Goal: Check status: Check status

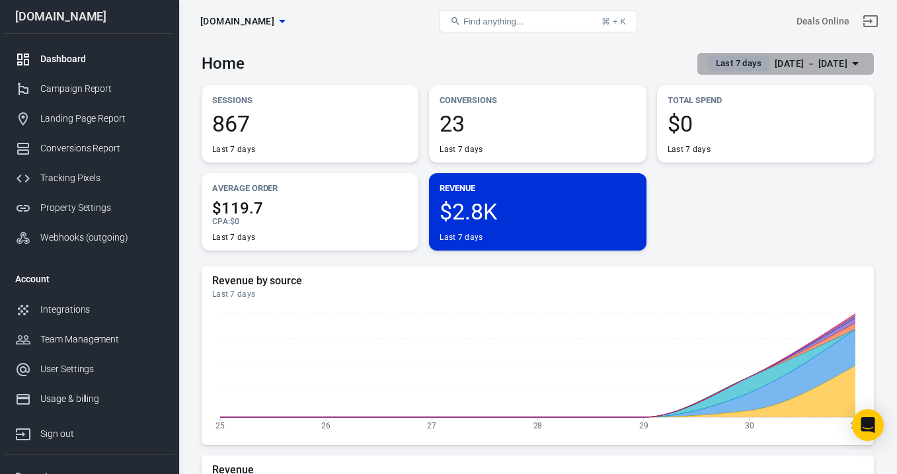
click at [790, 66] on div "[DATE] － [DATE]" at bounding box center [811, 64] width 73 height 17
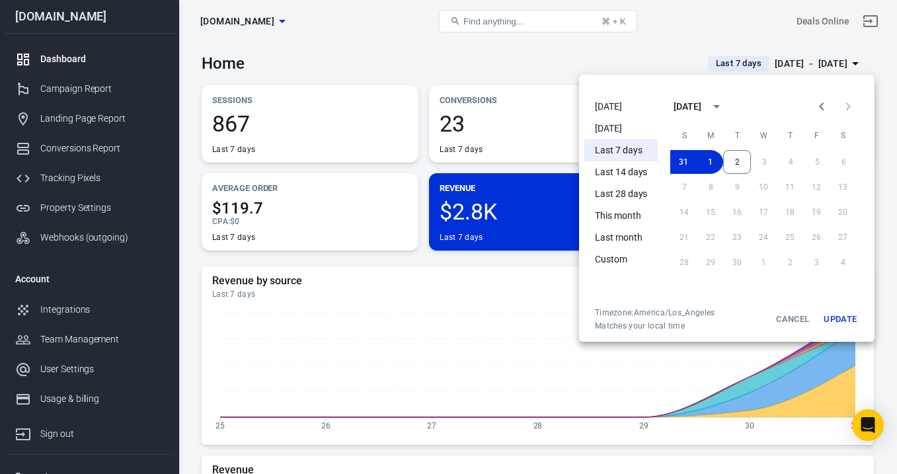
click at [627, 106] on li "[DATE]" at bounding box center [620, 107] width 73 height 22
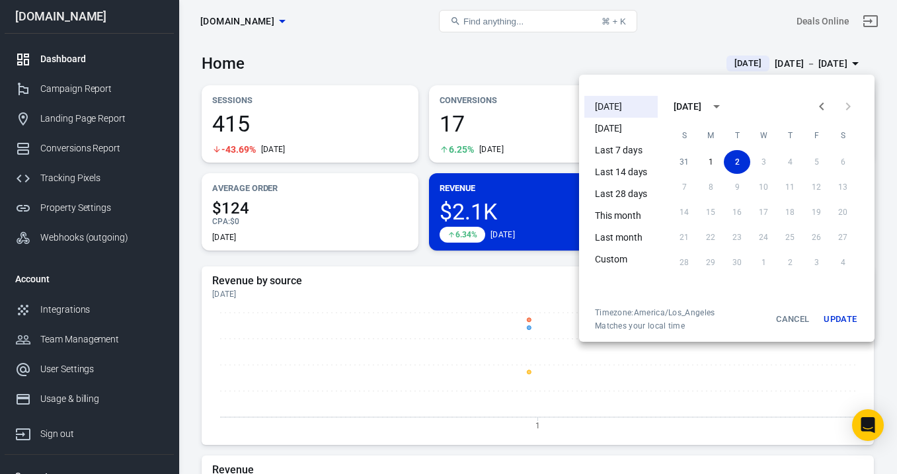
click at [655, 58] on div at bounding box center [448, 237] width 897 height 474
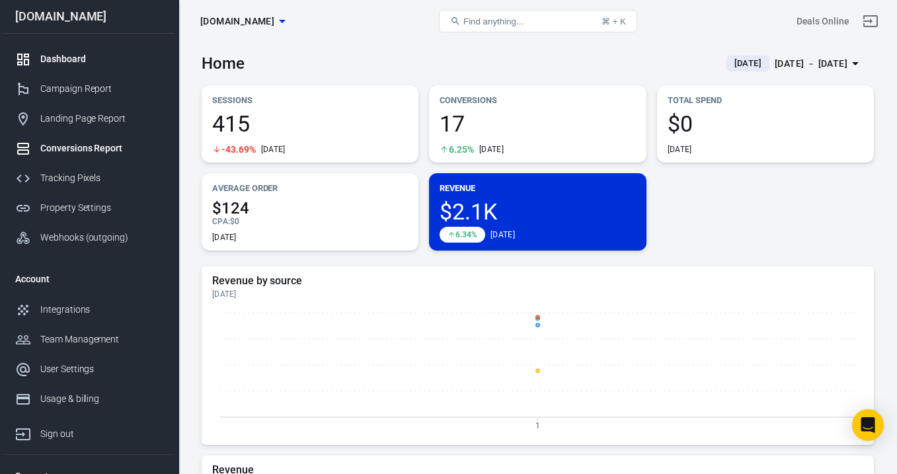
click at [89, 149] on div "Conversions Report" at bounding box center [101, 148] width 123 height 14
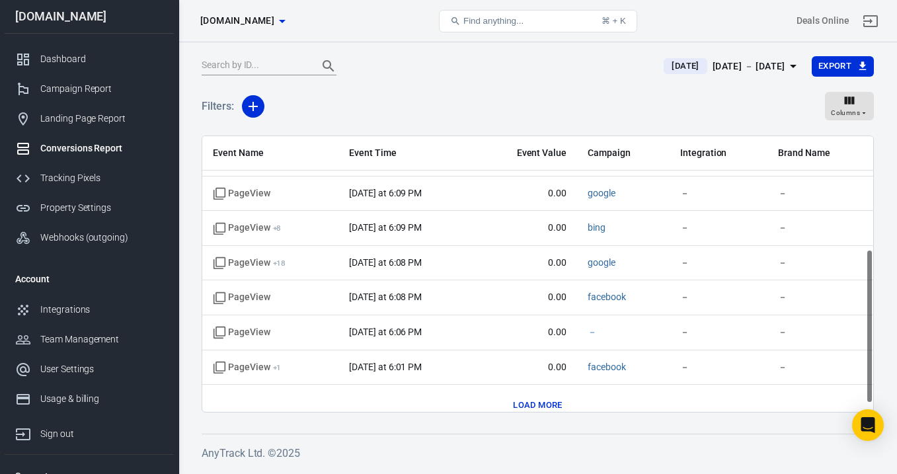
scroll to position [217, 0]
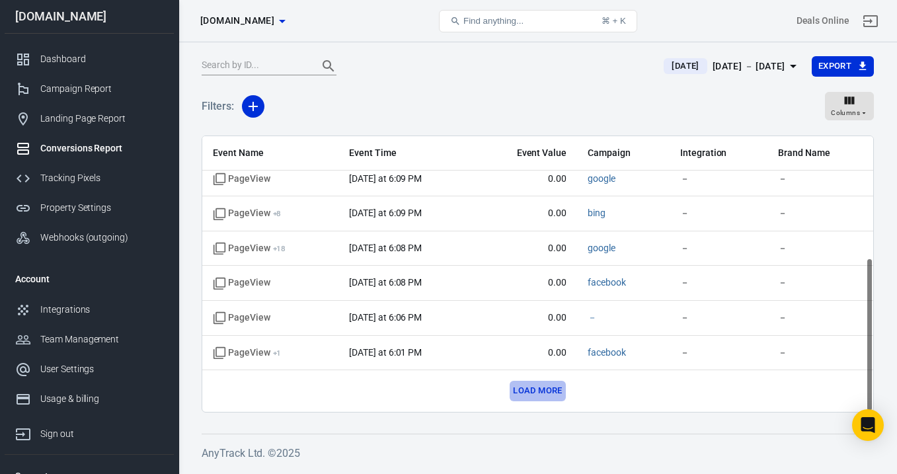
click at [532, 390] on button "Load more" at bounding box center [538, 391] width 56 height 20
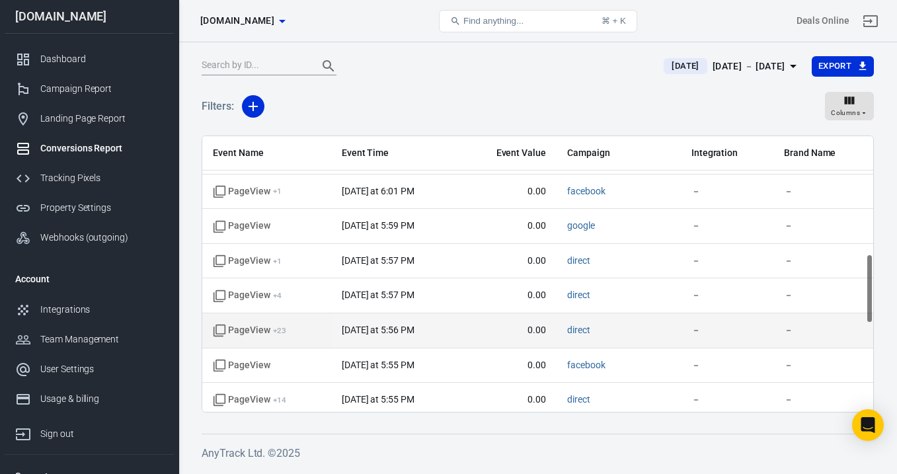
scroll to position [496, 0]
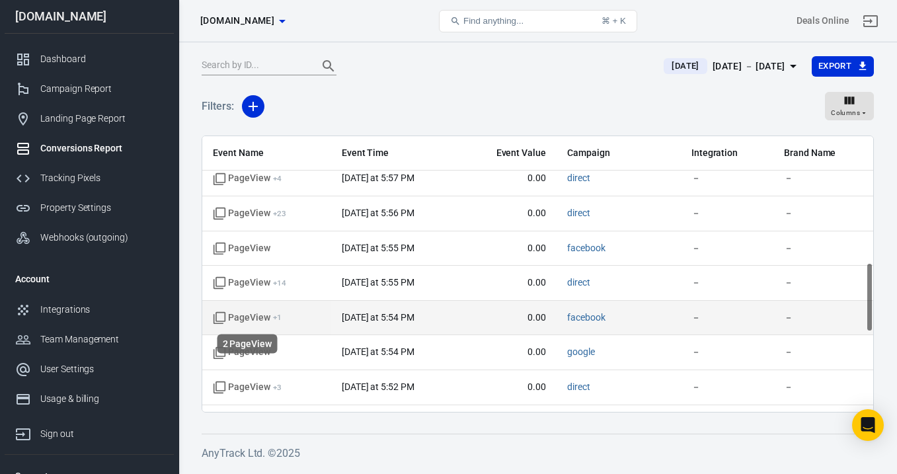
click at [258, 315] on span "PageView + 1" at bounding box center [247, 317] width 69 height 13
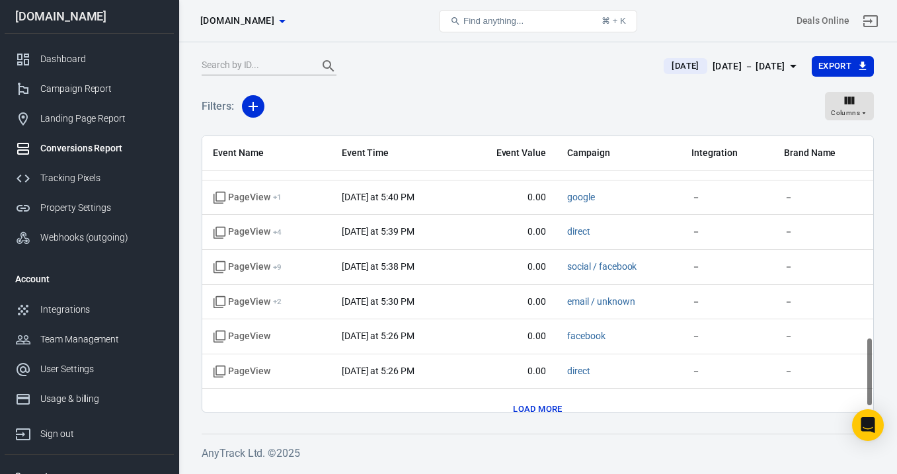
scroll to position [808, 0]
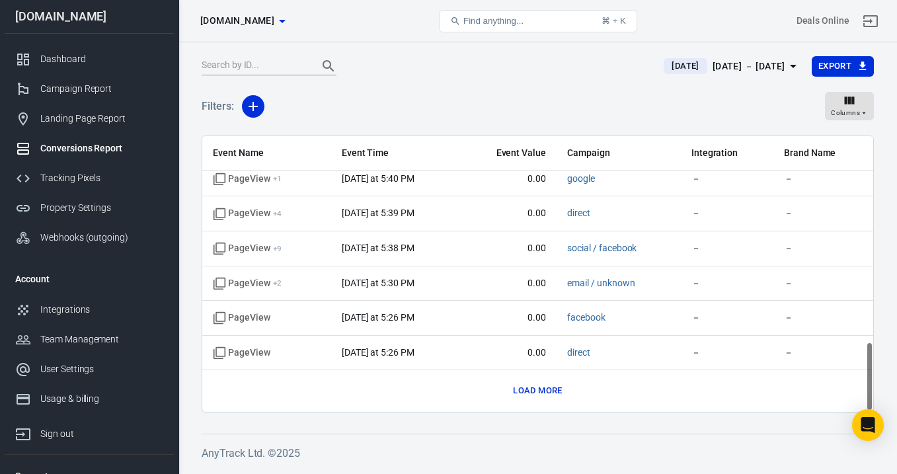
click at [543, 392] on button "Load more" at bounding box center [538, 391] width 56 height 20
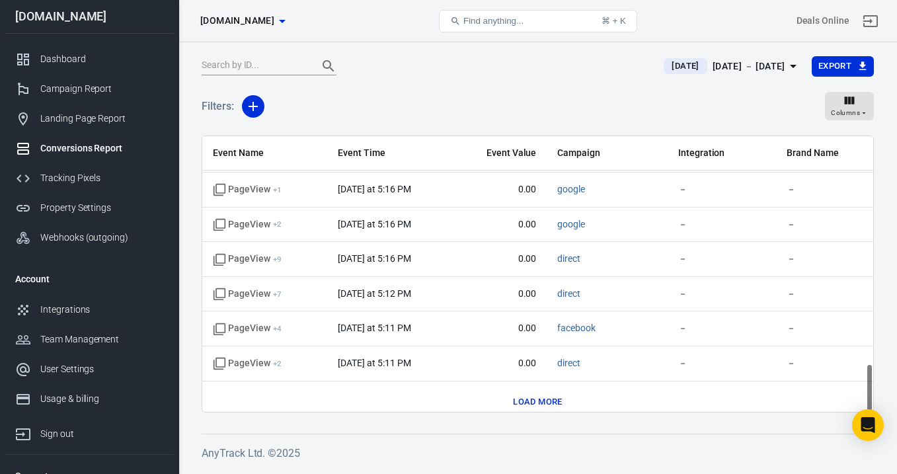
scroll to position [1295, 0]
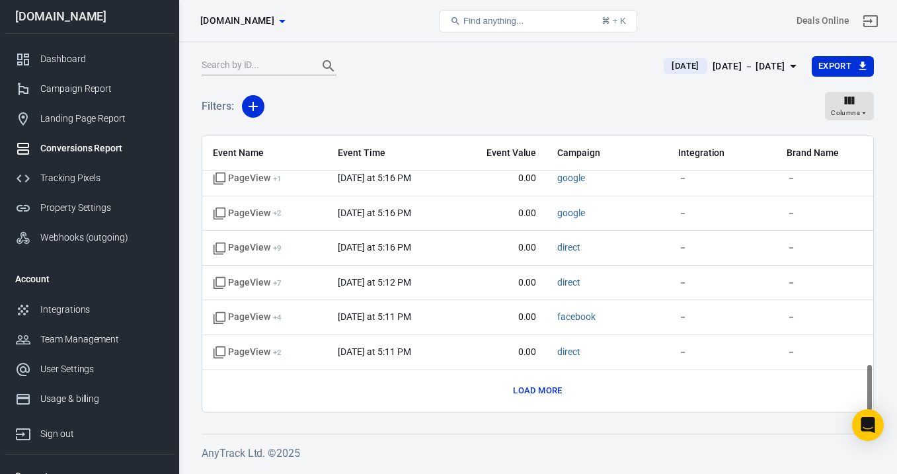
click at [527, 385] on button "Load more" at bounding box center [538, 391] width 56 height 20
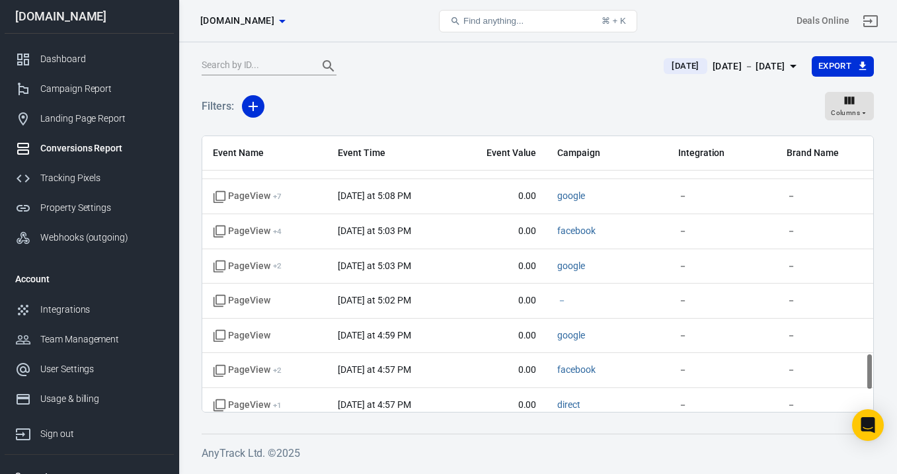
scroll to position [1592, 0]
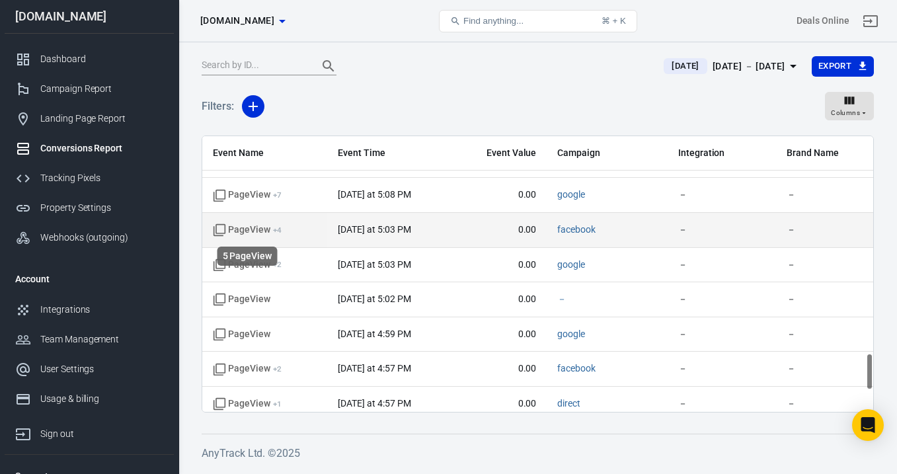
click at [269, 229] on span "PageView + 4" at bounding box center [247, 229] width 69 height 13
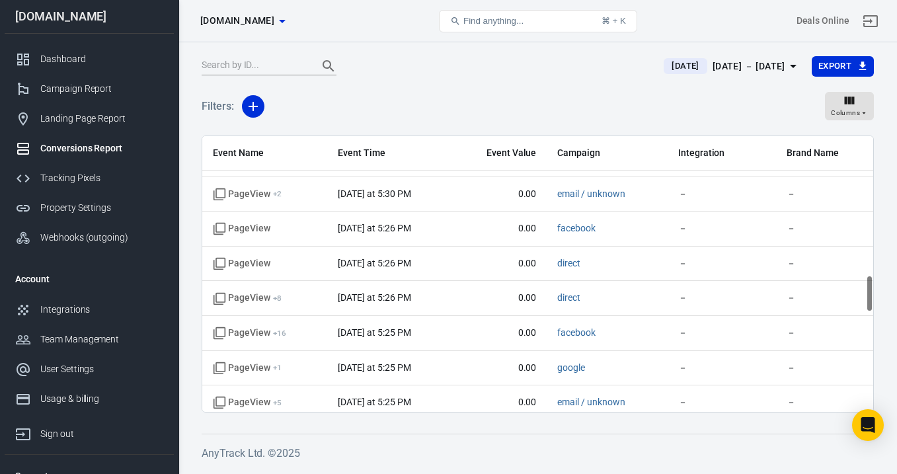
scroll to position [540, 0]
